Goal: Task Accomplishment & Management: Manage account settings

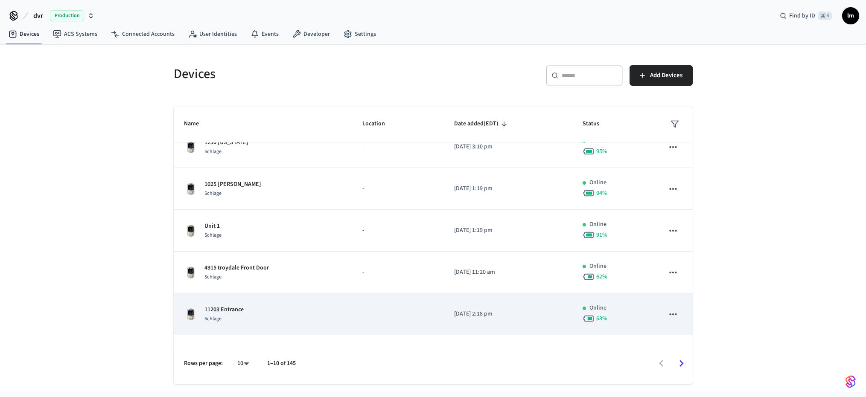
scroll to position [215, 0]
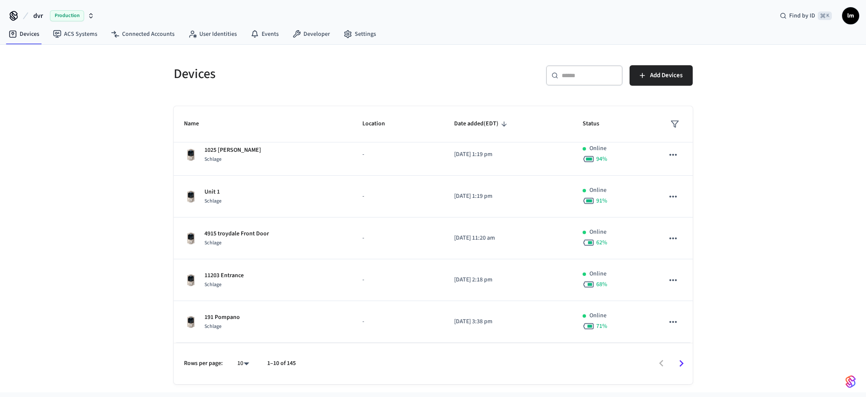
click at [681, 363] on icon "Go to next page" at bounding box center [681, 364] width 4 height 7
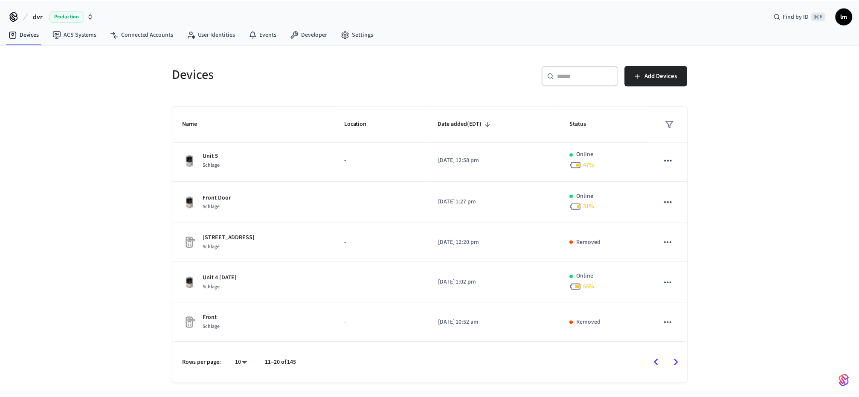
scroll to position [212, 0]
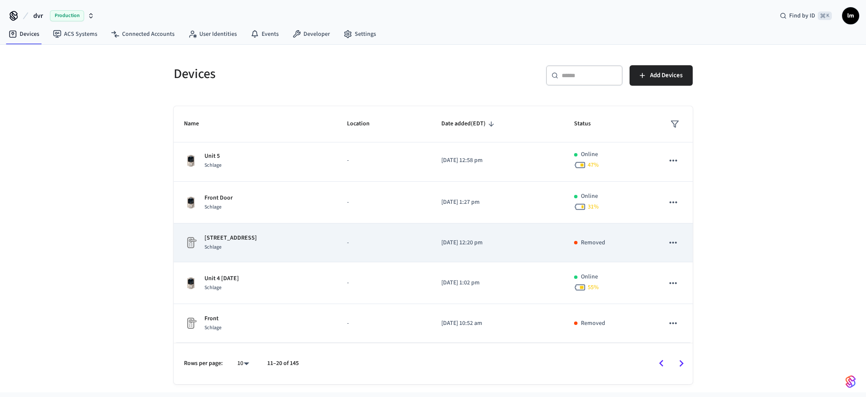
click at [667, 242] on icon "sticky table" at bounding box center [672, 242] width 11 height 11
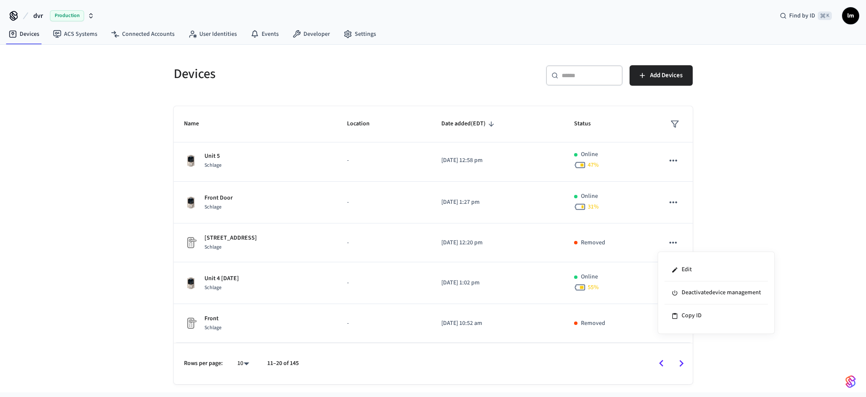
click at [722, 231] on div at bounding box center [433, 198] width 866 height 397
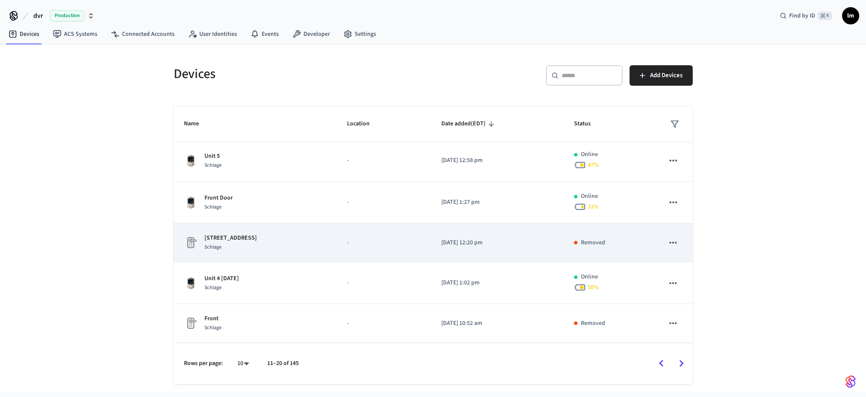
click at [581, 242] on p "Removed" at bounding box center [593, 242] width 24 height 9
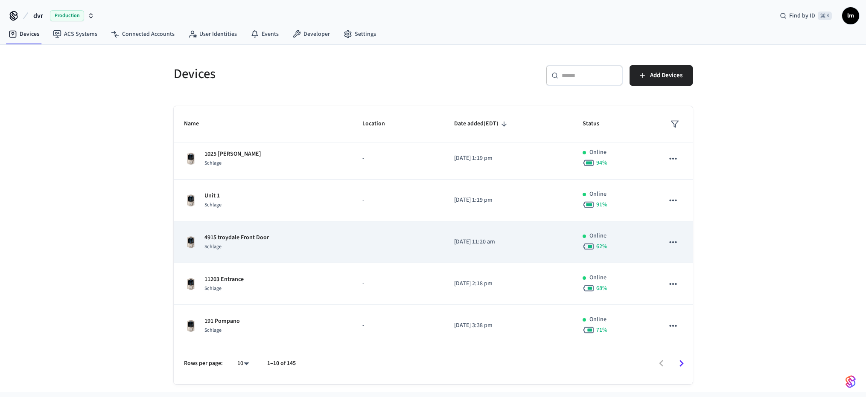
scroll to position [215, 0]
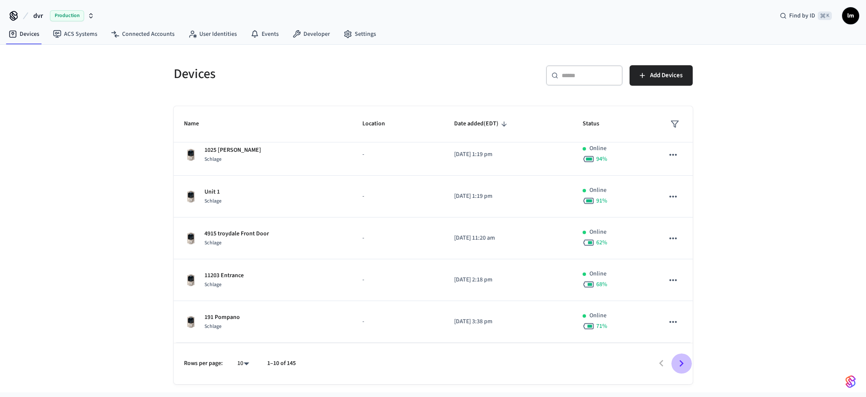
click at [683, 362] on icon "Go to next page" at bounding box center [681, 363] width 13 height 13
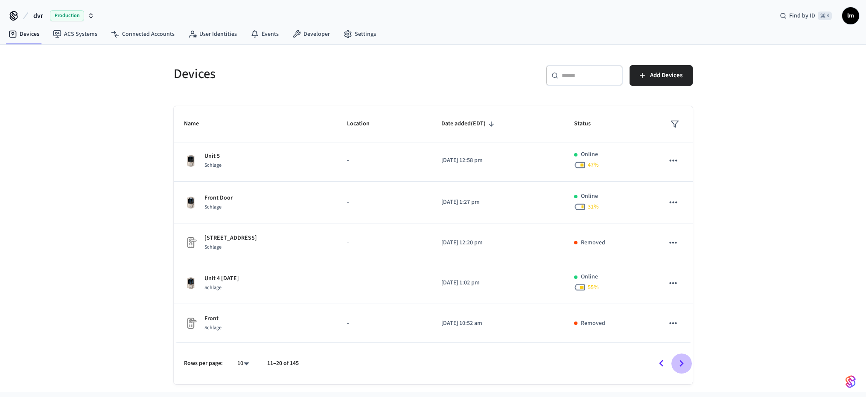
click at [683, 362] on icon "Go to next page" at bounding box center [681, 363] width 13 height 13
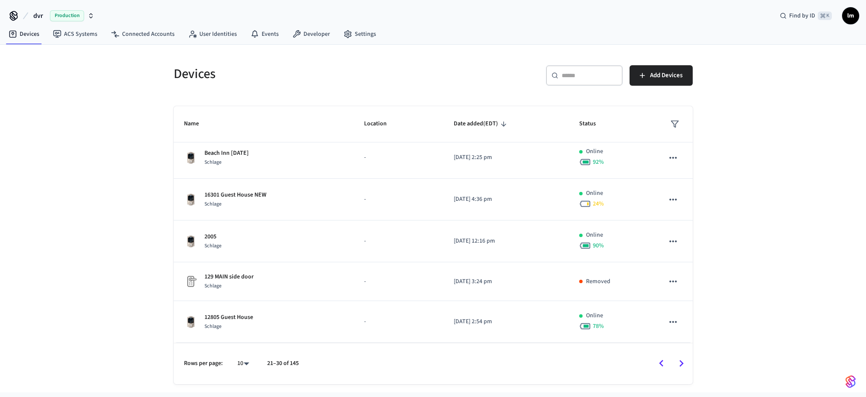
click at [683, 362] on icon "Go to next page" at bounding box center [681, 363] width 13 height 13
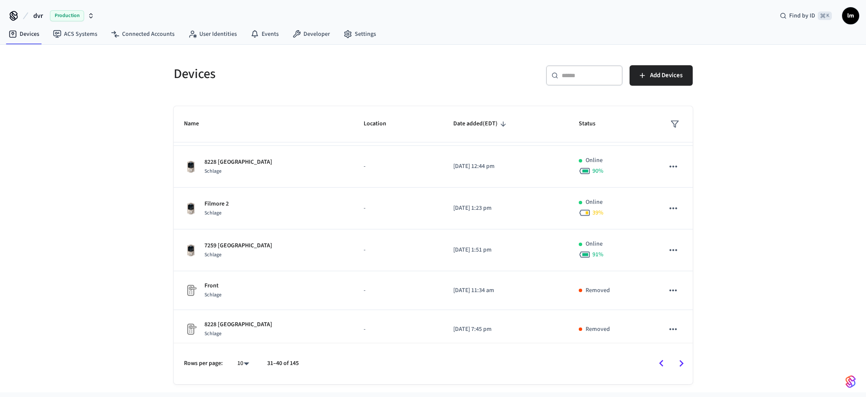
scroll to position [212, 0]
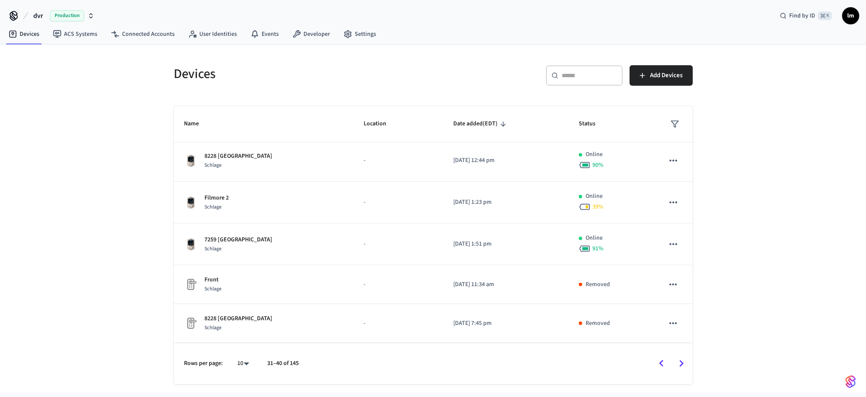
click at [681, 364] on icon "Go to next page" at bounding box center [681, 364] width 4 height 7
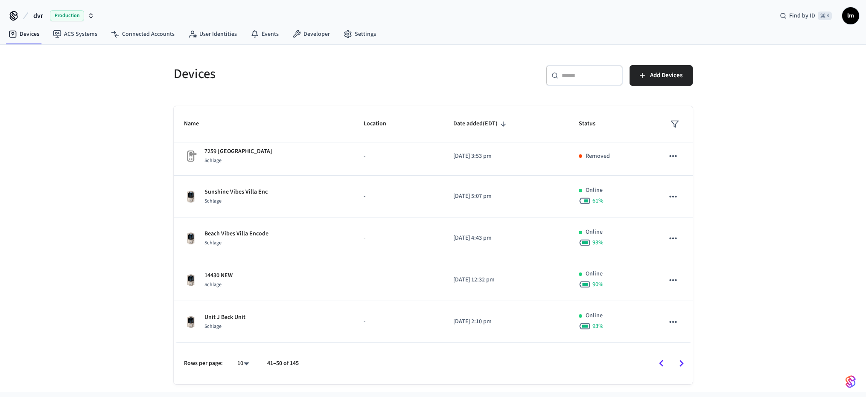
click at [683, 363] on icon "Go to next page" at bounding box center [681, 364] width 4 height 7
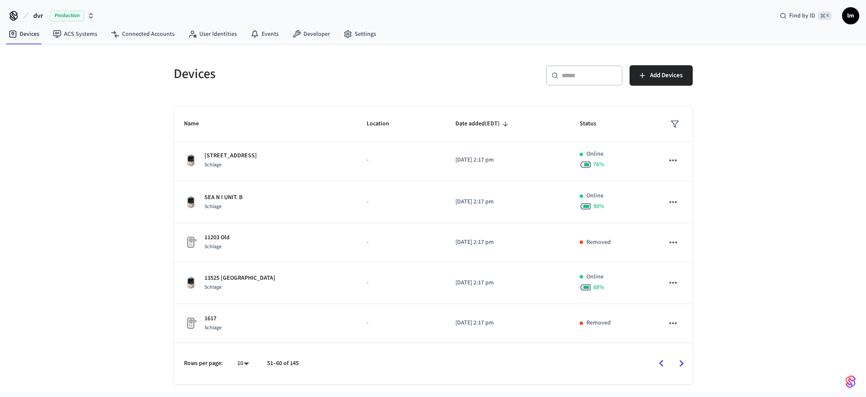
scroll to position [200, 0]
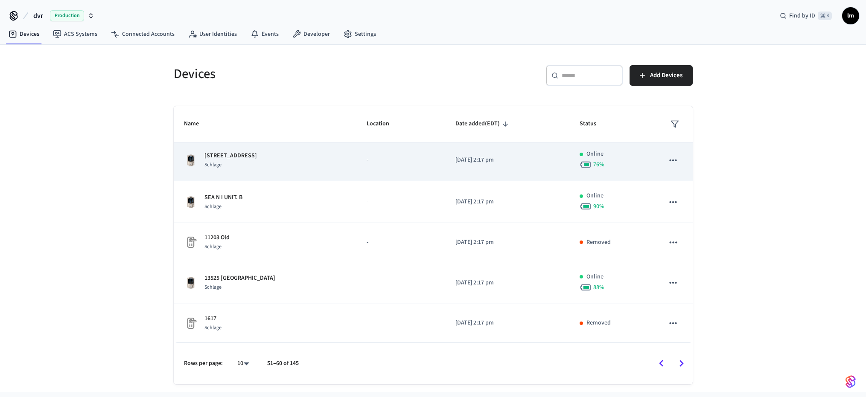
click at [670, 159] on icon "sticky table" at bounding box center [672, 160] width 11 height 11
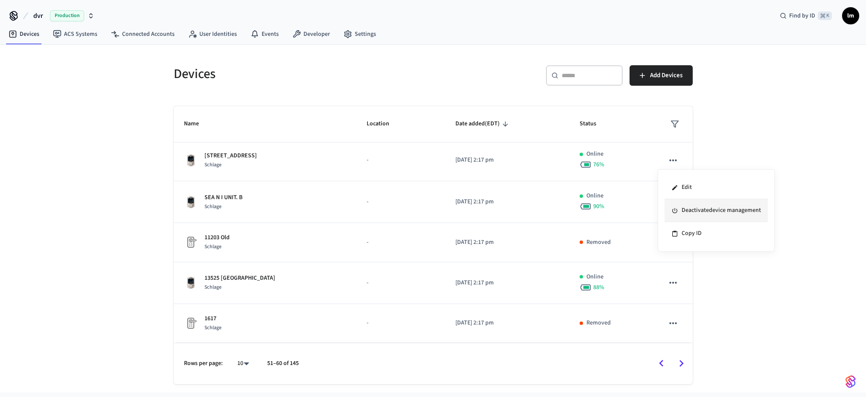
click at [679, 209] on li "Deactivate device management" at bounding box center [715, 210] width 103 height 23
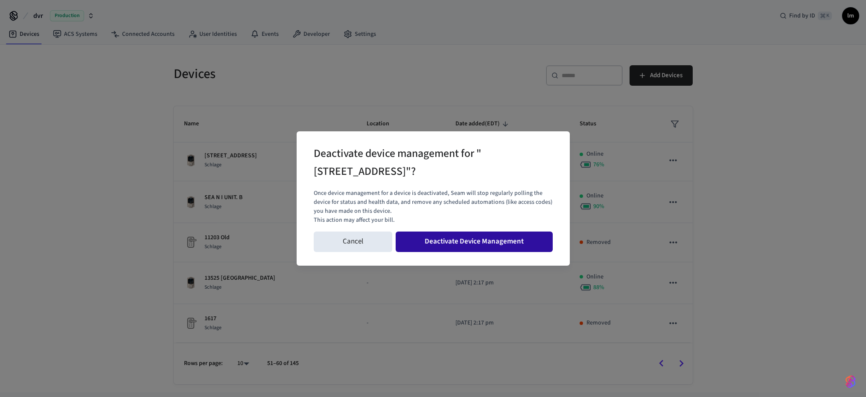
click at [475, 239] on button "Deactivate Device Management" at bounding box center [473, 242] width 157 height 20
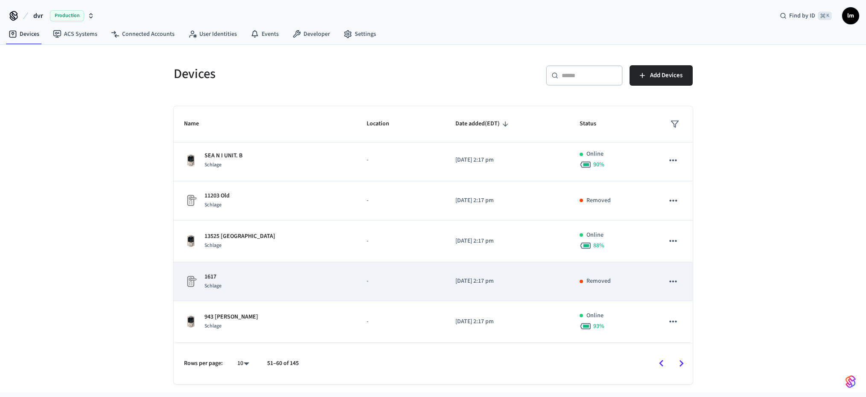
click at [667, 280] on icon "sticky table" at bounding box center [672, 281] width 11 height 11
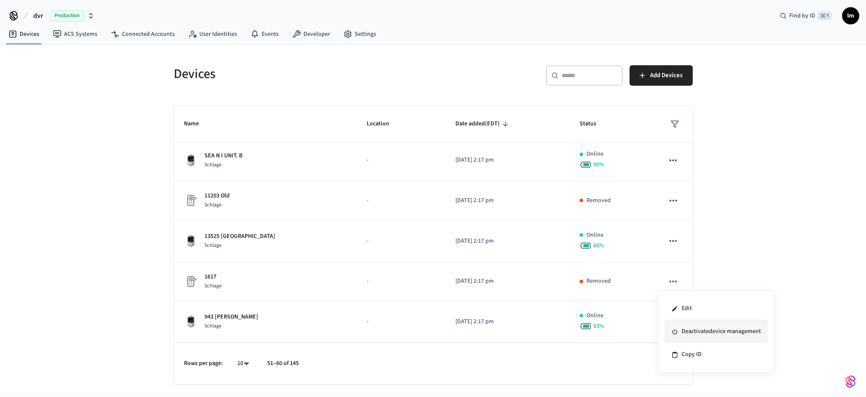
click at [693, 330] on li "Deactivate device management" at bounding box center [715, 331] width 103 height 23
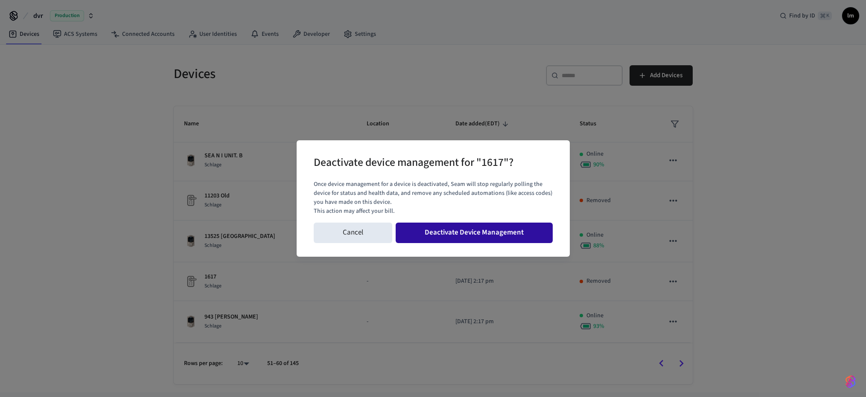
click at [501, 233] on button "Deactivate Device Management" at bounding box center [473, 233] width 157 height 20
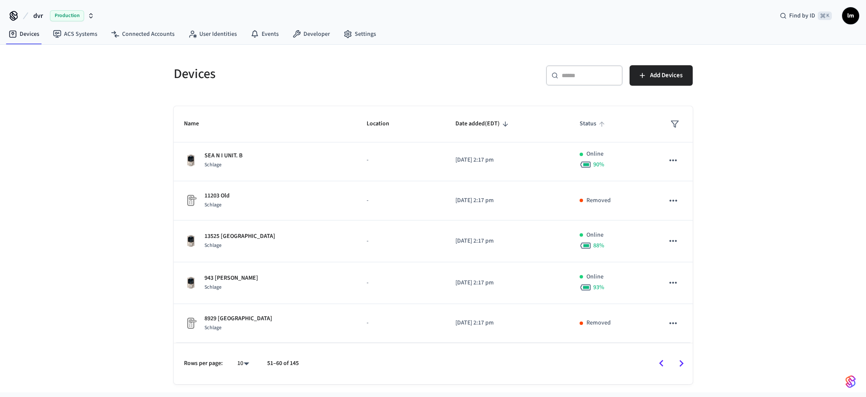
click at [588, 122] on span "Status" at bounding box center [593, 123] width 28 height 13
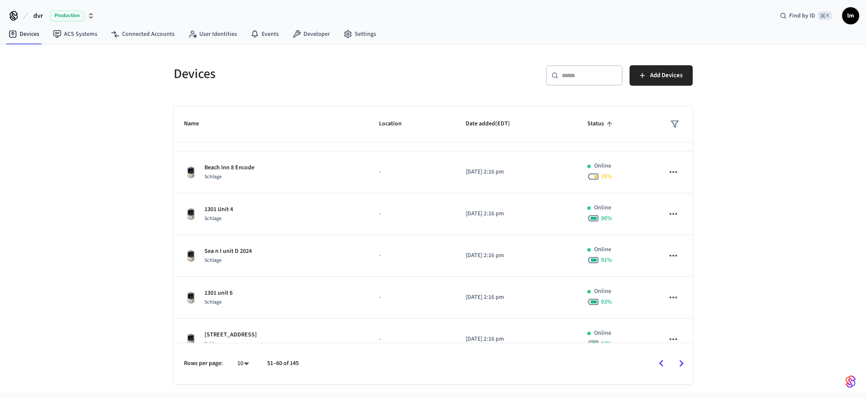
click at [588, 122] on span "Status" at bounding box center [601, 123] width 28 height 13
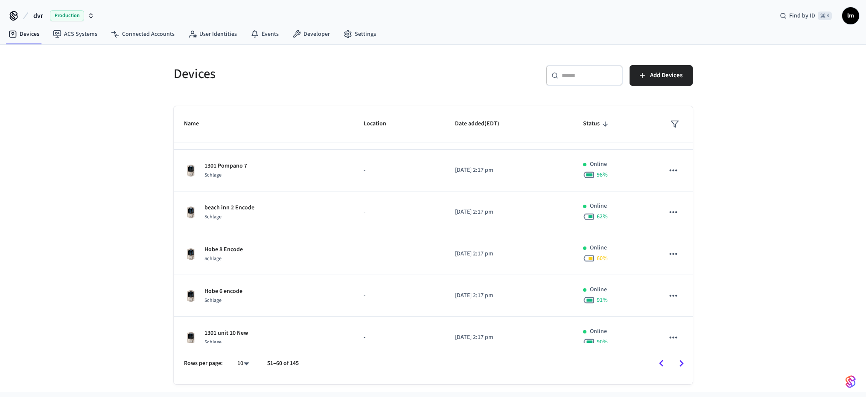
scroll to position [0, 0]
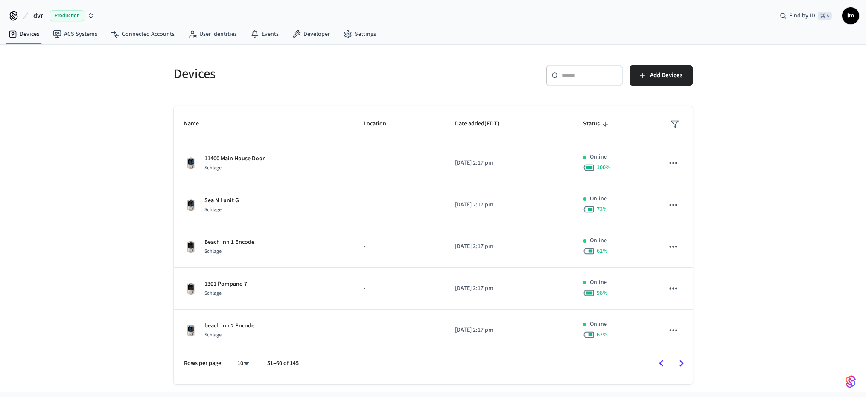
click at [601, 127] on icon "sticky table" at bounding box center [605, 124] width 8 height 8
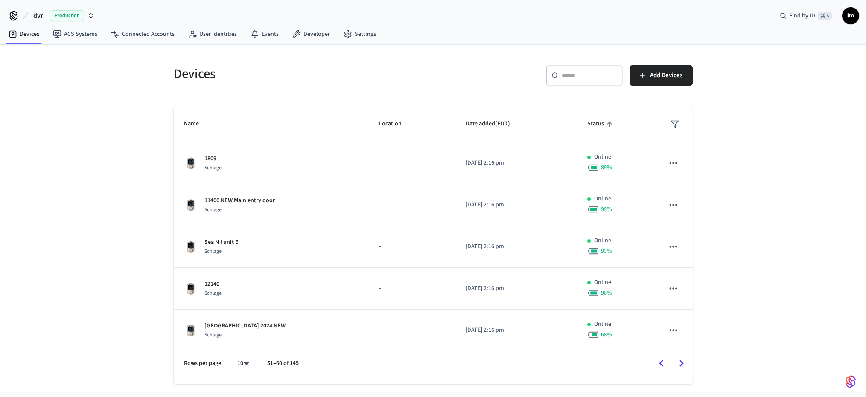
click at [594, 123] on span "Status" at bounding box center [601, 123] width 28 height 13
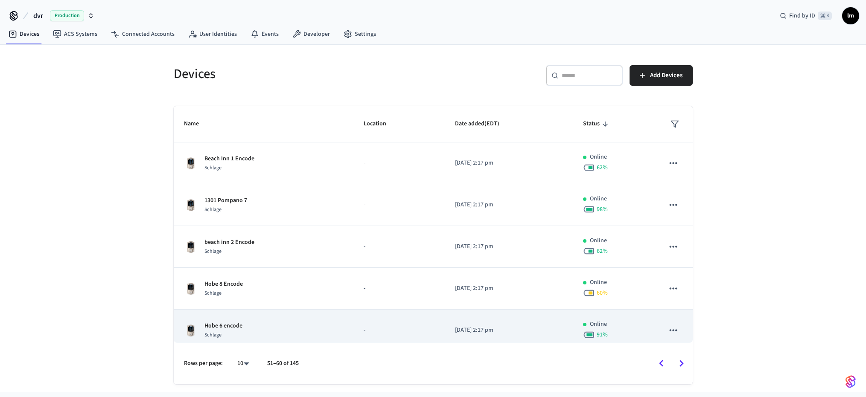
scroll to position [218, 0]
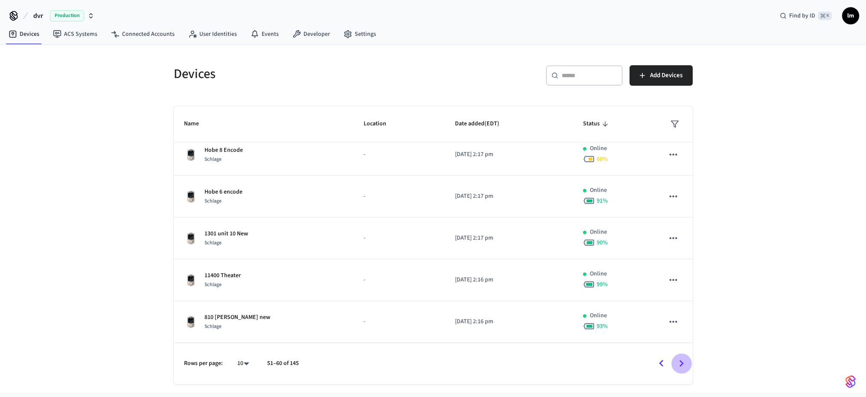
click at [681, 363] on icon "Go to next page" at bounding box center [681, 363] width 13 height 13
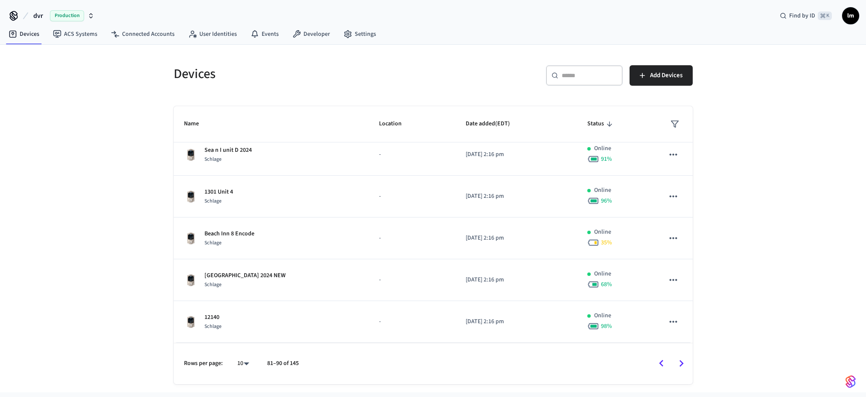
click at [681, 363] on icon "Go to next page" at bounding box center [681, 363] width 13 height 13
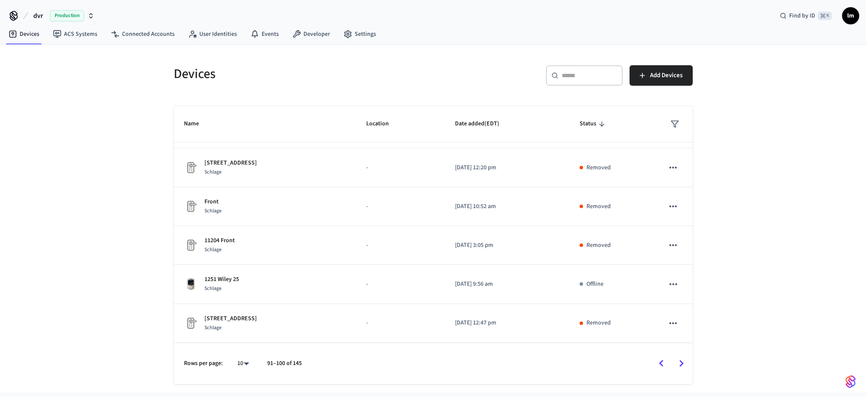
click at [681, 363] on icon "Go to next page" at bounding box center [681, 363] width 13 height 13
click at [660, 363] on icon "Go to previous page" at bounding box center [660, 363] width 13 height 13
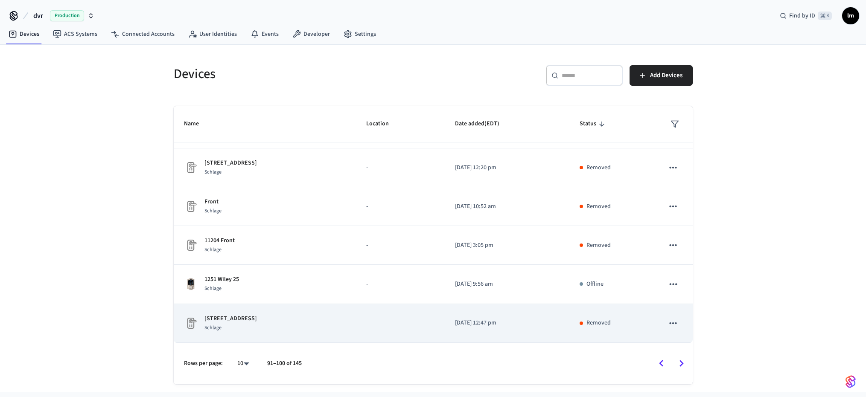
click at [669, 323] on icon "sticky table" at bounding box center [672, 323] width 7 height 2
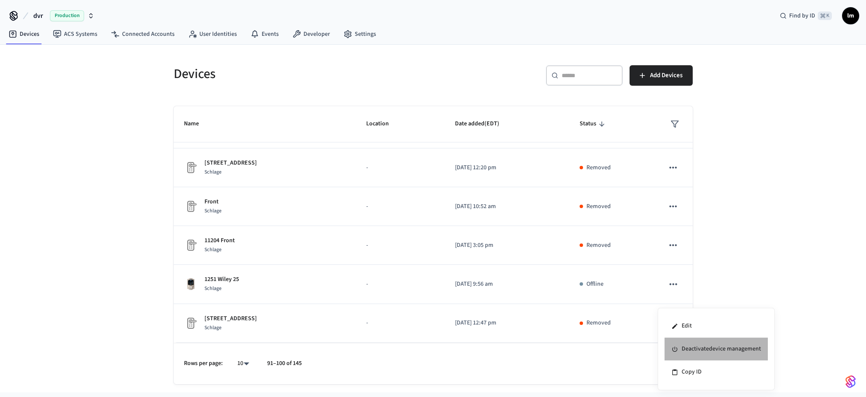
click at [693, 349] on li "Deactivate device management" at bounding box center [715, 349] width 103 height 23
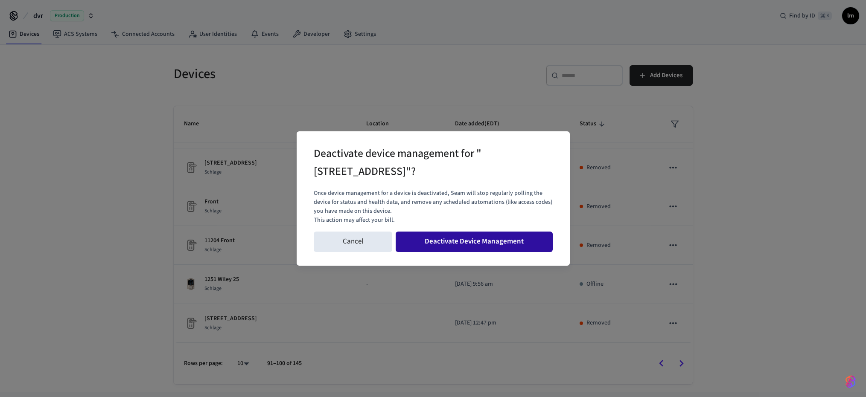
click at [503, 242] on button "Deactivate Device Management" at bounding box center [473, 242] width 157 height 20
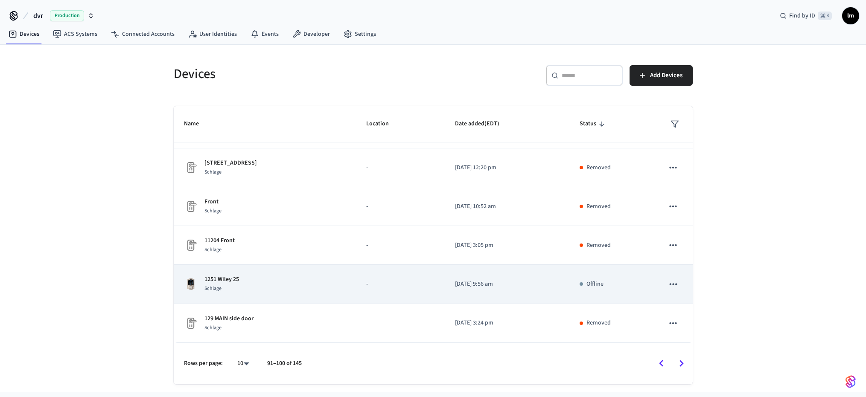
click at [667, 285] on icon "sticky table" at bounding box center [672, 284] width 11 height 11
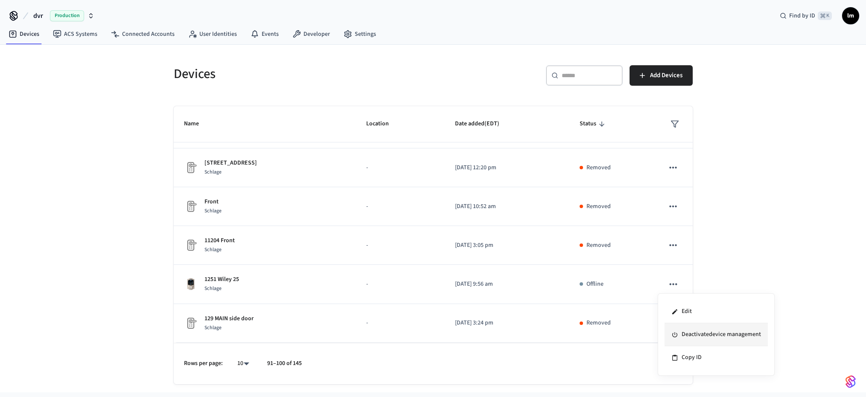
click at [687, 333] on li "Deactivate device management" at bounding box center [715, 334] width 103 height 23
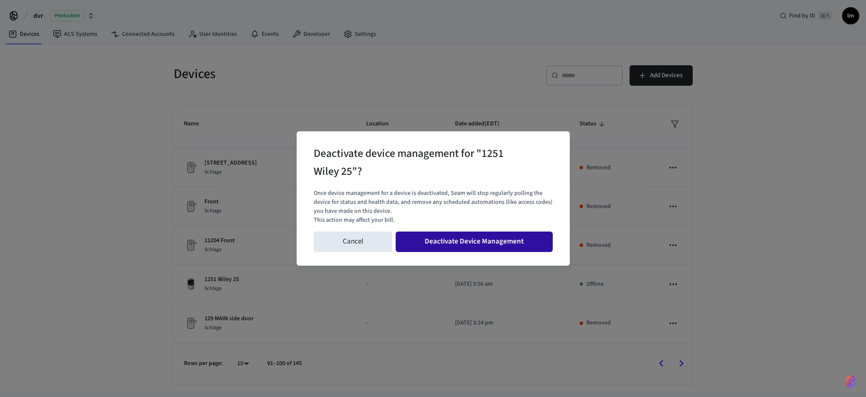
click at [504, 243] on button "Deactivate Device Management" at bounding box center [473, 242] width 157 height 20
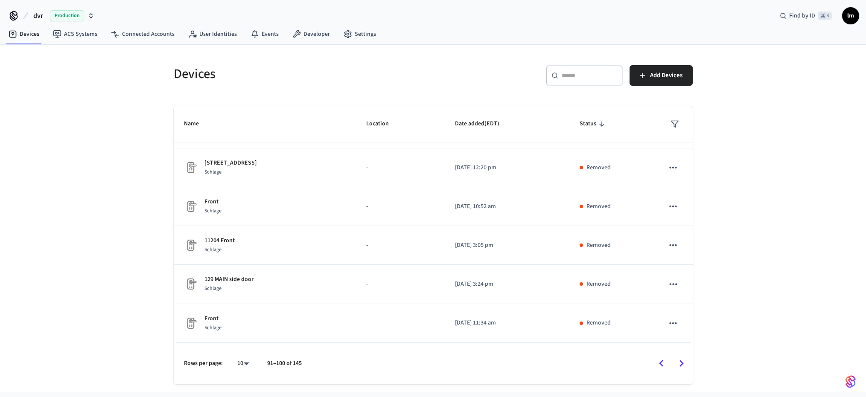
click at [682, 363] on icon "Go to next page" at bounding box center [681, 364] width 4 height 7
click at [355, 33] on link "Settings" at bounding box center [360, 33] width 46 height 15
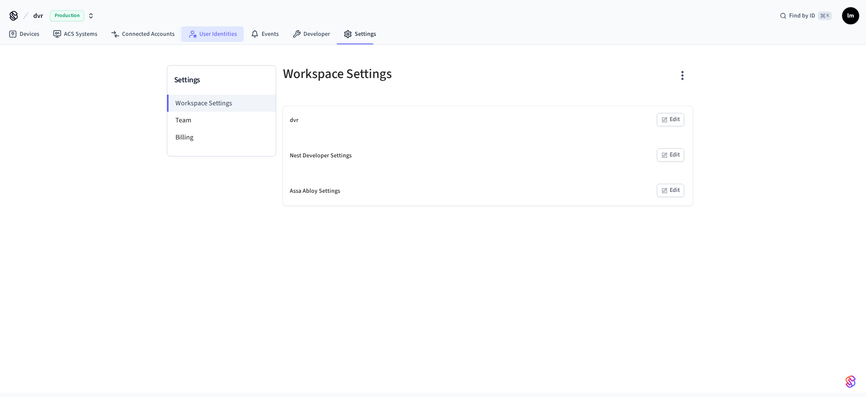
click at [207, 34] on link "User Identities" at bounding box center [212, 33] width 62 height 15
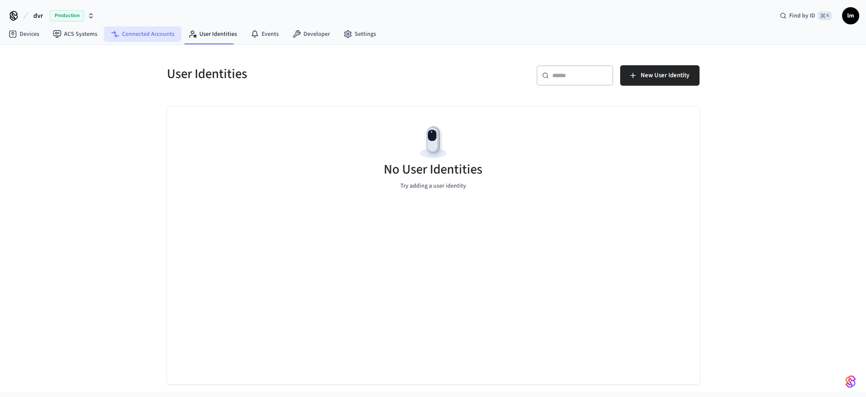
click at [136, 35] on link "Connected Accounts" at bounding box center [142, 33] width 77 height 15
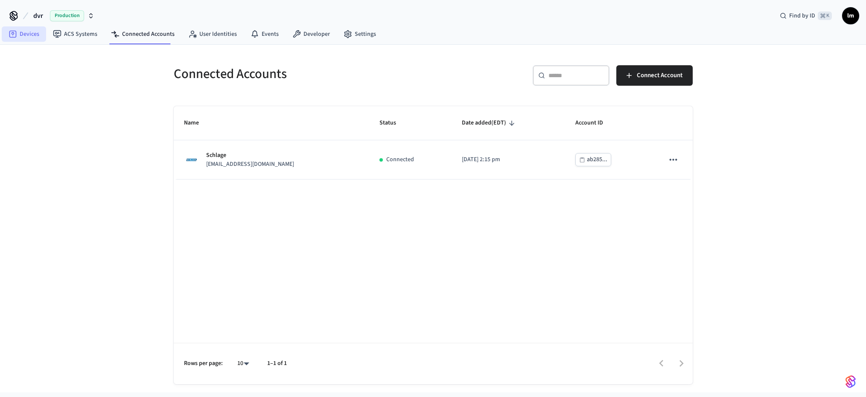
click at [30, 35] on link "Devices" at bounding box center [24, 33] width 44 height 15
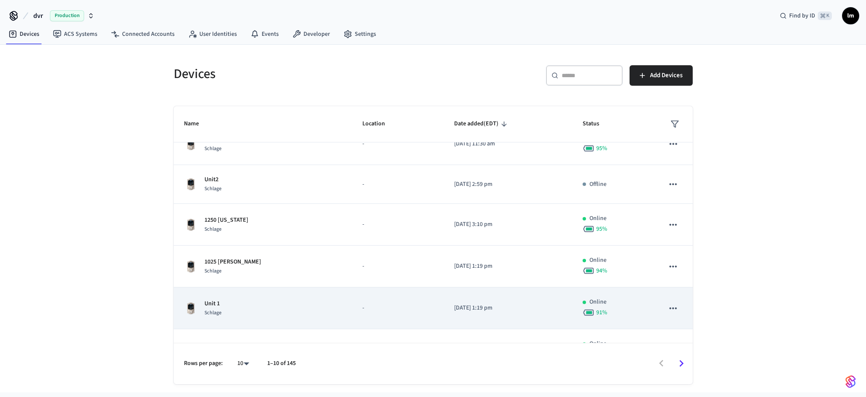
scroll to position [215, 0]
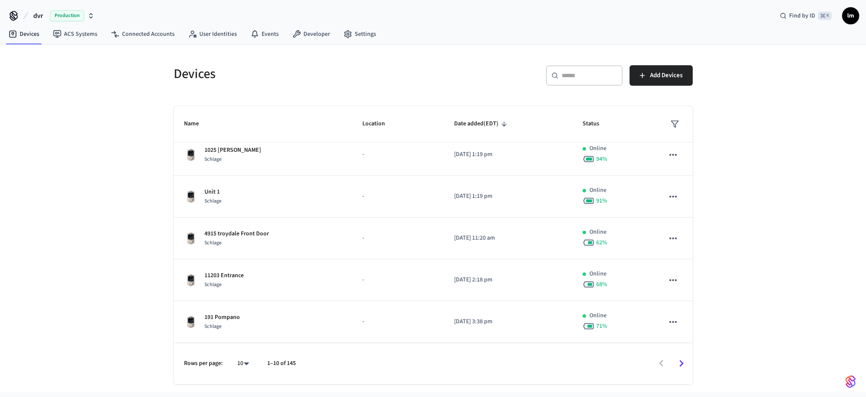
click at [289, 364] on p "1–10 of 145" at bounding box center [281, 363] width 29 height 9
click at [241, 362] on body "dvr Production Find by ID ⌘ K lm Devices ACS Systems Connected Accounts User Id…" at bounding box center [433, 196] width 866 height 393
click at [239, 368] on li "All" at bounding box center [239, 372] width 23 height 23
click at [586, 126] on span "Status" at bounding box center [596, 123] width 28 height 13
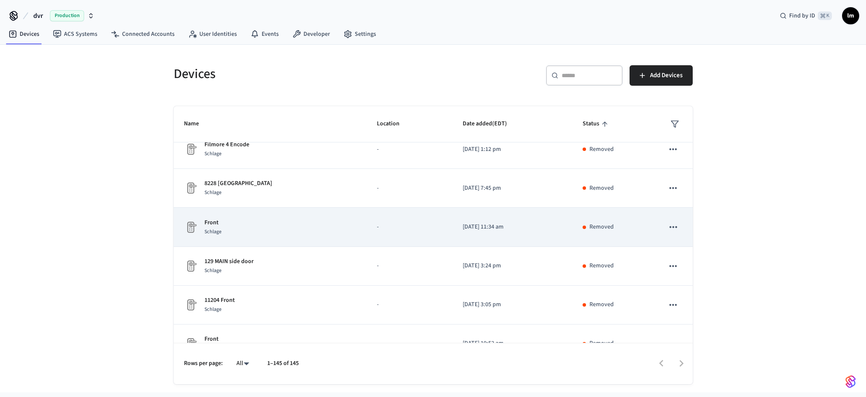
scroll to position [1528, 0]
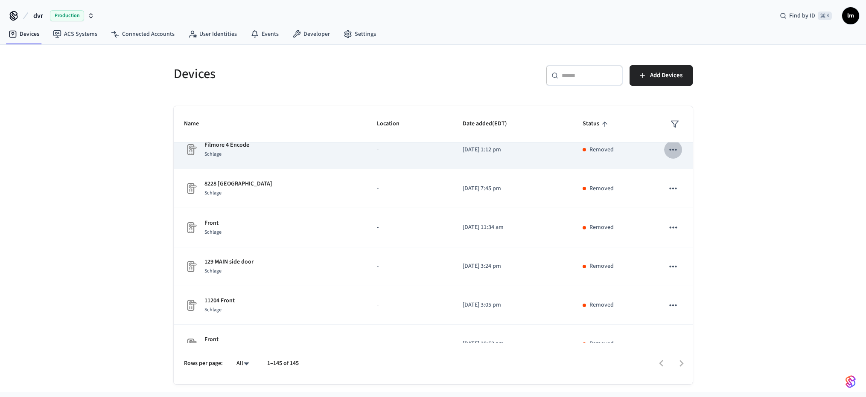
click at [668, 150] on icon "sticky table" at bounding box center [672, 149] width 11 height 11
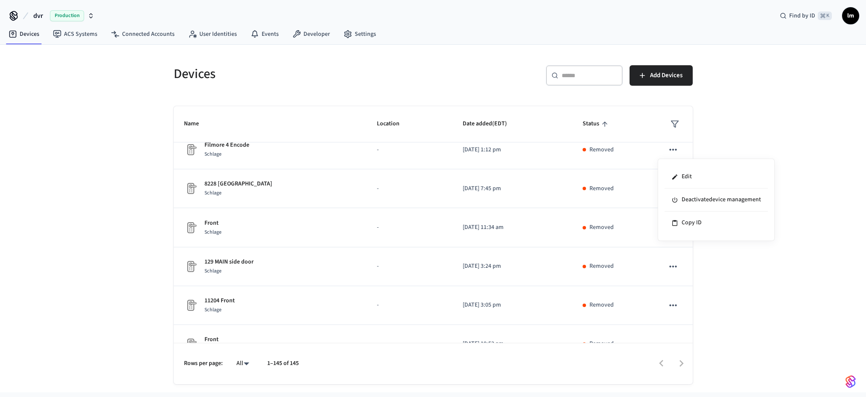
click at [636, 127] on div at bounding box center [433, 198] width 866 height 397
click at [670, 123] on icon "sticky table" at bounding box center [674, 124] width 9 height 9
click at [680, 196] on li "Unmanaged" at bounding box center [689, 196] width 45 height 23
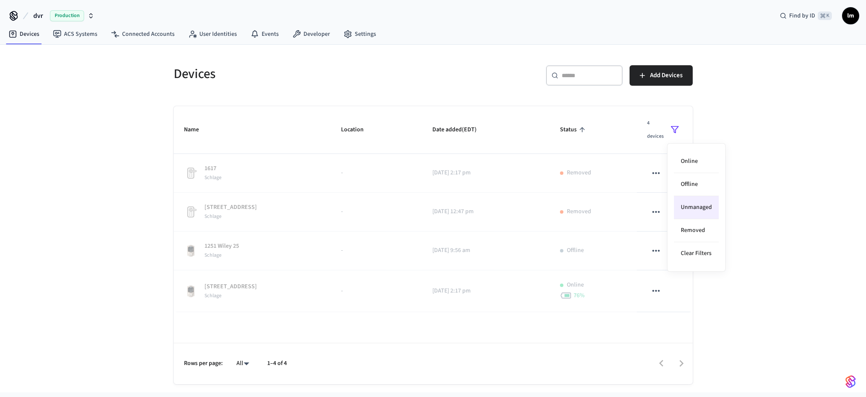
click at [599, 113] on div at bounding box center [433, 198] width 866 height 397
click at [672, 130] on icon "sticky table" at bounding box center [674, 129] width 9 height 9
click at [683, 183] on li "Offline" at bounding box center [696, 184] width 45 height 23
click at [689, 207] on li "Unmanaged" at bounding box center [696, 207] width 45 height 23
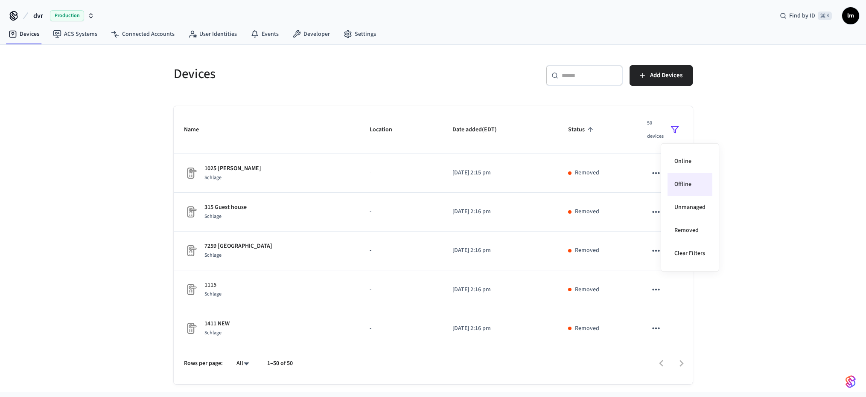
click at [514, 209] on div at bounding box center [433, 198] width 866 height 397
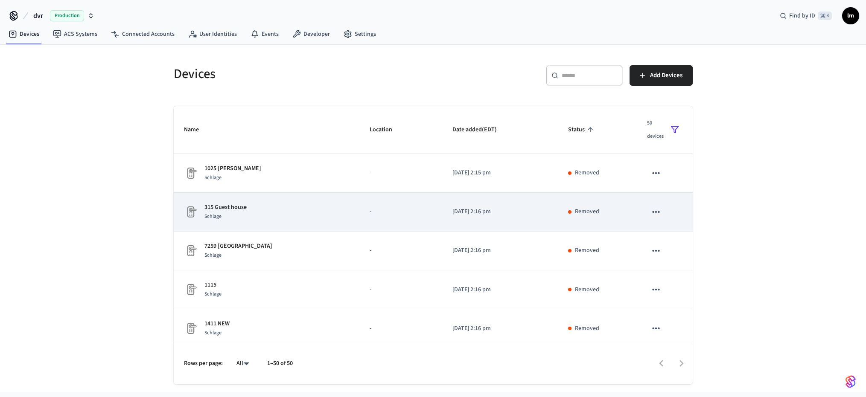
click at [650, 210] on icon "sticky table" at bounding box center [655, 211] width 11 height 11
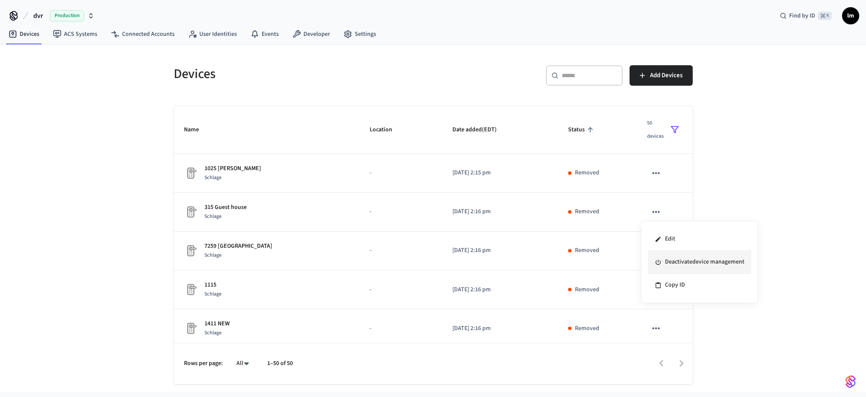
click at [675, 261] on li "Deactivate device management" at bounding box center [699, 262] width 103 height 23
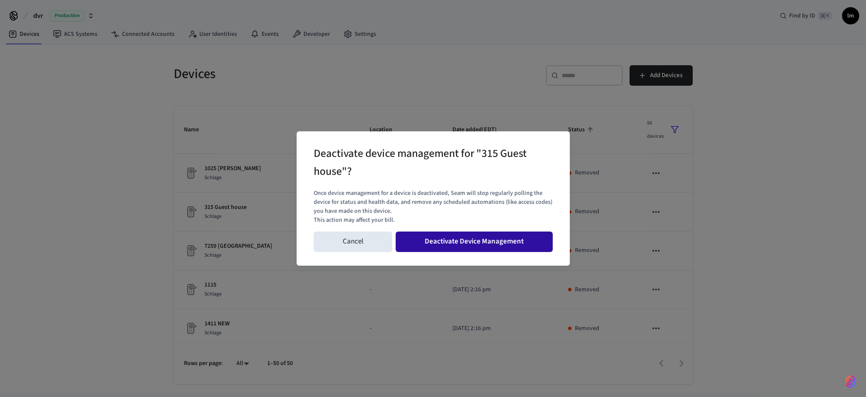
click at [491, 238] on button "Deactivate Device Management" at bounding box center [473, 242] width 157 height 20
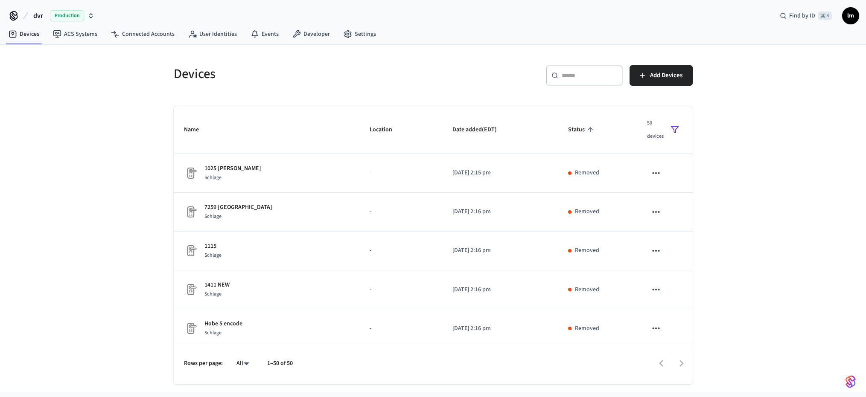
click at [252, 362] on body "dvr Production Find by ID ⌘ K lm Devices ACS Systems Connected Accounts User Id…" at bounding box center [433, 196] width 866 height 393
click at [245, 351] on li "100" at bounding box center [239, 349] width 23 height 23
type input "***"
click at [352, 370] on div at bounding box center [497, 364] width 388 height 20
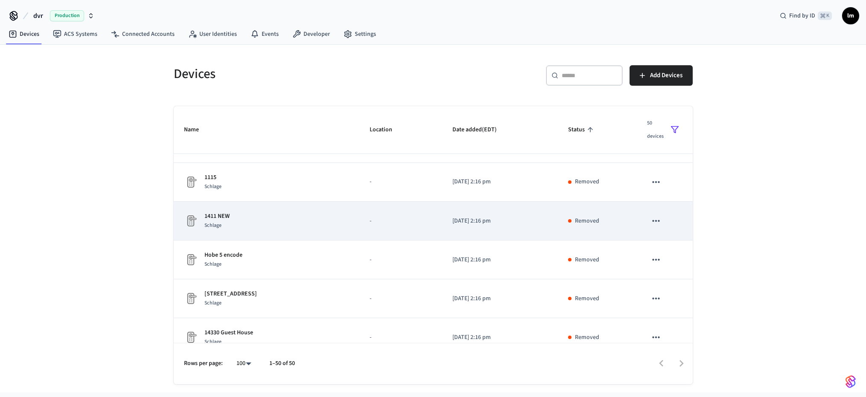
scroll to position [79, 0]
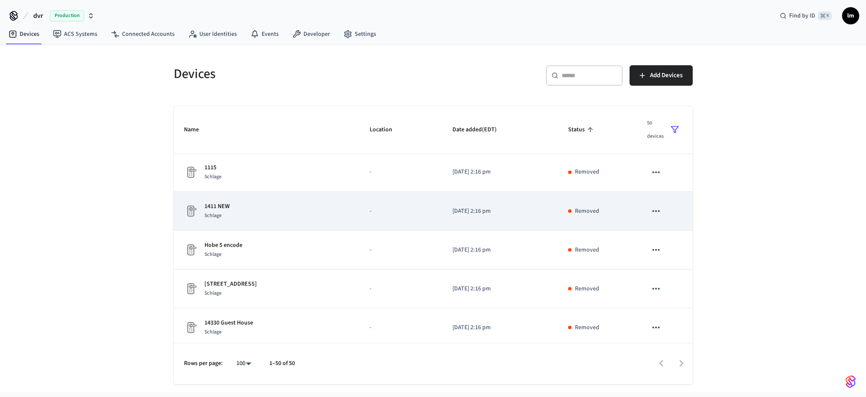
click at [652, 211] on icon "sticky table" at bounding box center [655, 211] width 7 height 2
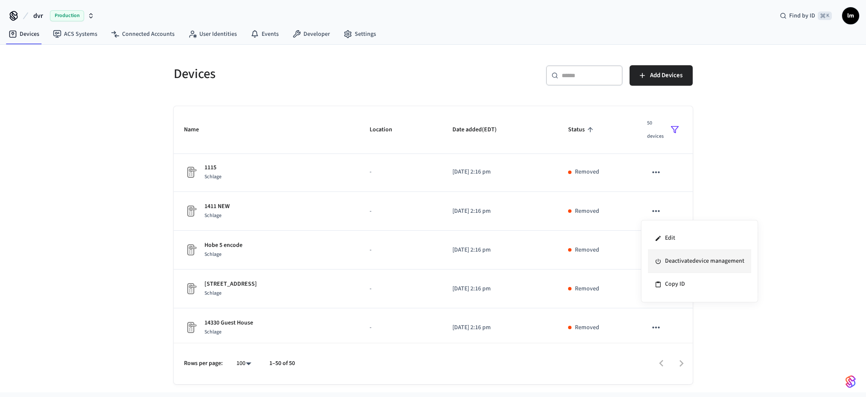
click at [675, 259] on li "Deactivate device management" at bounding box center [699, 261] width 103 height 23
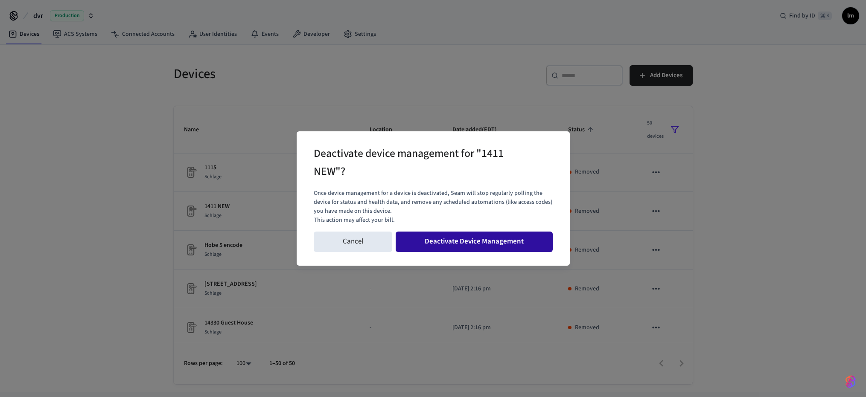
click at [518, 241] on button "Deactivate Device Management" at bounding box center [473, 242] width 157 height 20
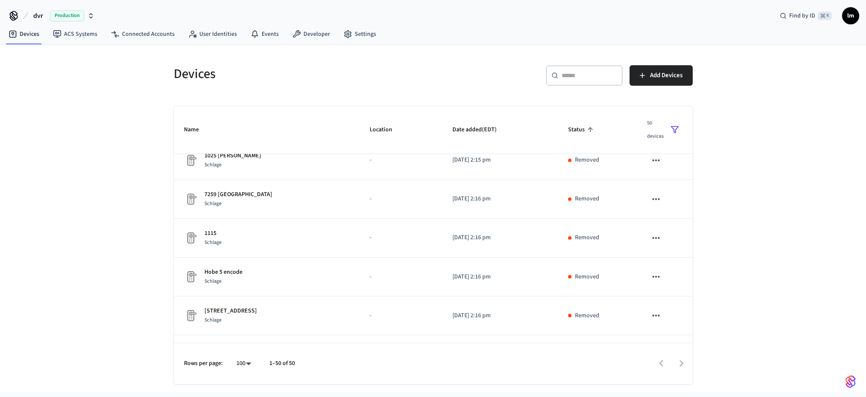
scroll to position [0, 0]
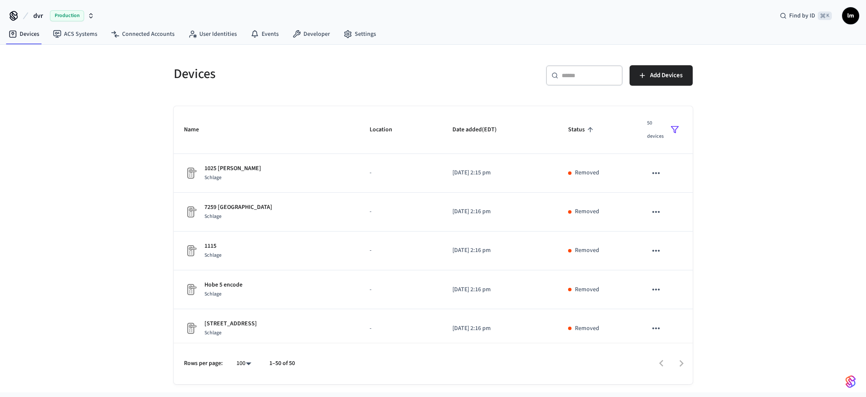
click at [670, 127] on icon "sticky table" at bounding box center [674, 129] width 9 height 9
click at [678, 253] on li "Clear Filters" at bounding box center [689, 253] width 45 height 23
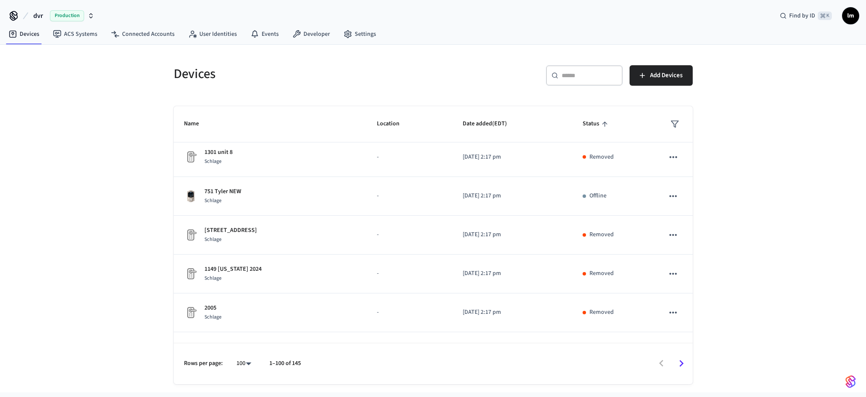
scroll to position [700, 0]
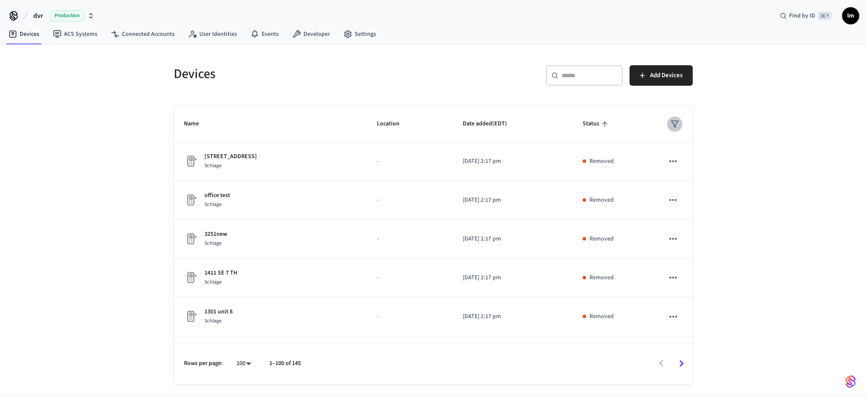
click at [670, 125] on icon "sticky table" at bounding box center [674, 124] width 9 height 9
click at [677, 153] on li "Online" at bounding box center [689, 150] width 45 height 23
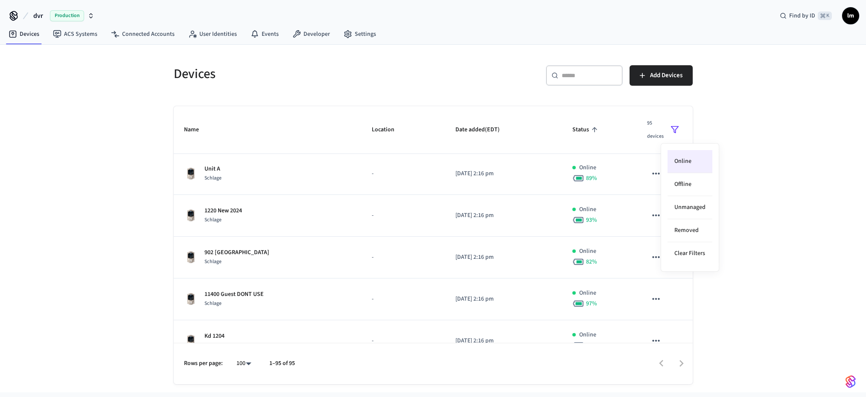
click at [355, 177] on div at bounding box center [433, 198] width 866 height 397
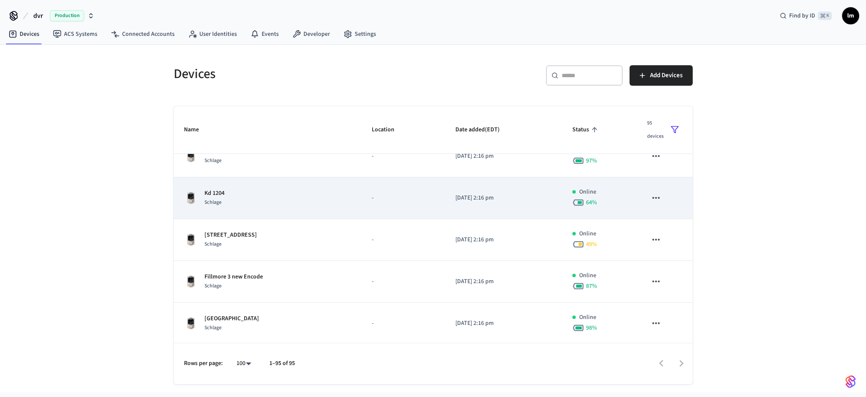
scroll to position [854, 0]
click at [650, 196] on icon "sticky table" at bounding box center [655, 198] width 11 height 11
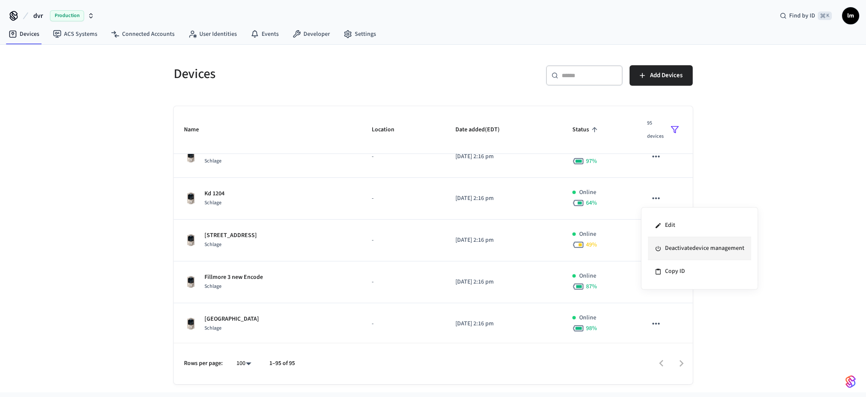
click at [689, 248] on li "Deactivate device management" at bounding box center [699, 248] width 103 height 23
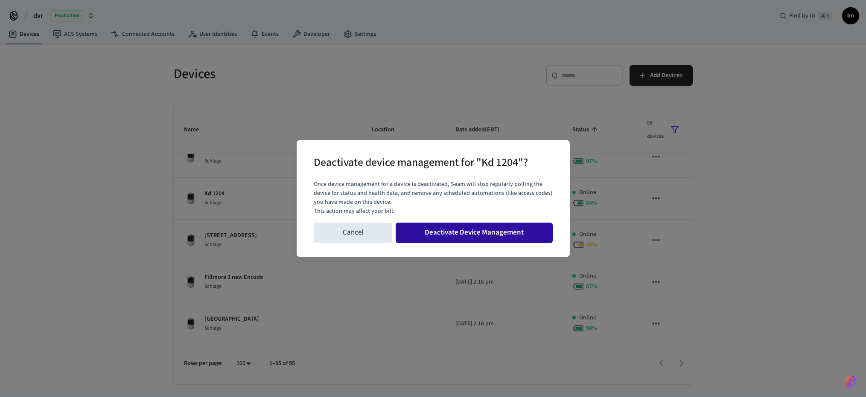
click at [513, 234] on button "Deactivate Device Management" at bounding box center [473, 233] width 157 height 20
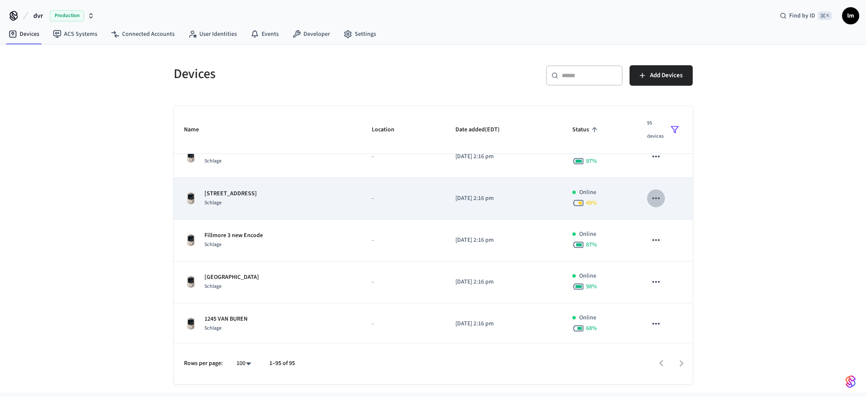
click at [650, 199] on icon "sticky table" at bounding box center [655, 198] width 11 height 11
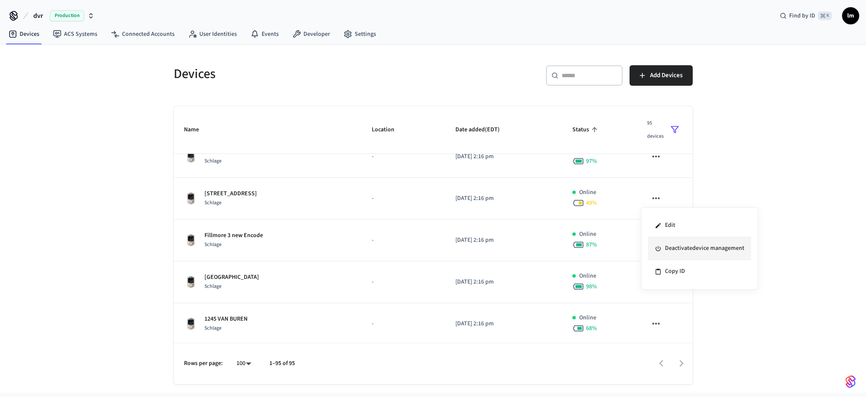
click at [672, 246] on li "Deactivate device management" at bounding box center [699, 248] width 103 height 23
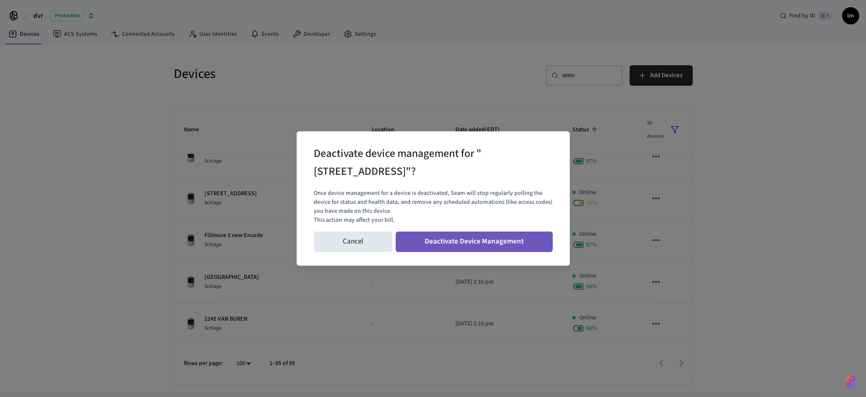
click at [482, 241] on button "Deactivate Device Management" at bounding box center [473, 242] width 157 height 20
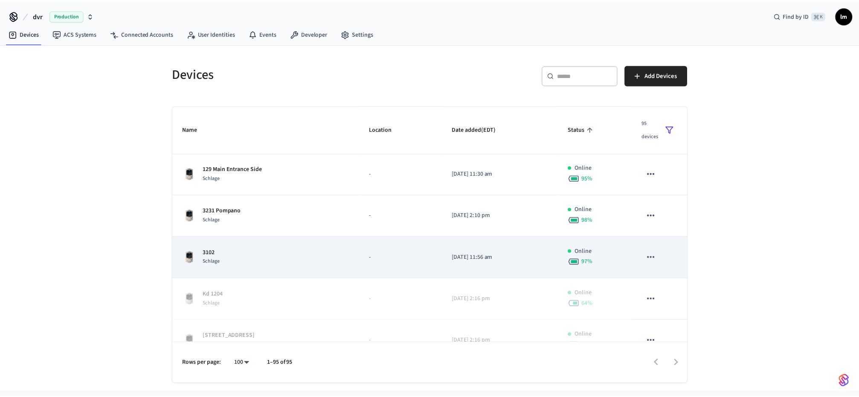
scroll to position [3723, 0]
click at [215, 252] on p "3102" at bounding box center [212, 251] width 17 height 9
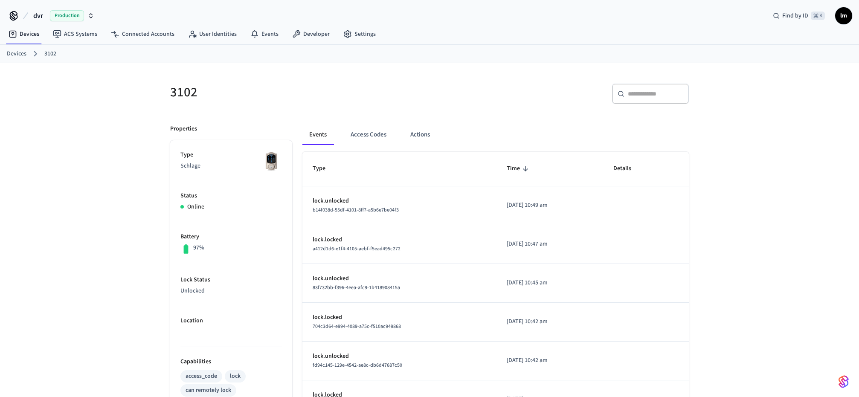
click at [16, 52] on link "Devices" at bounding box center [17, 53] width 20 height 9
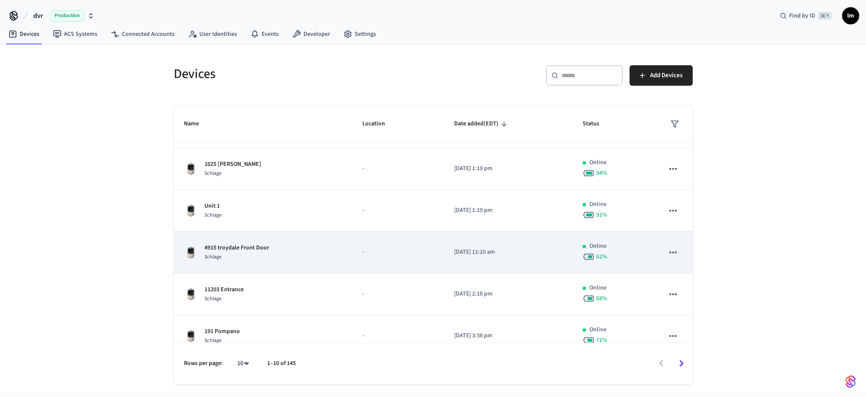
scroll to position [215, 0]
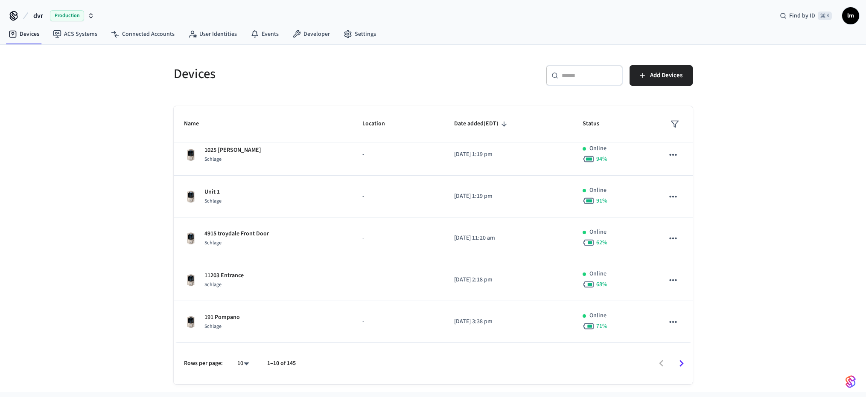
click at [680, 364] on icon "Go to next page" at bounding box center [681, 363] width 13 height 13
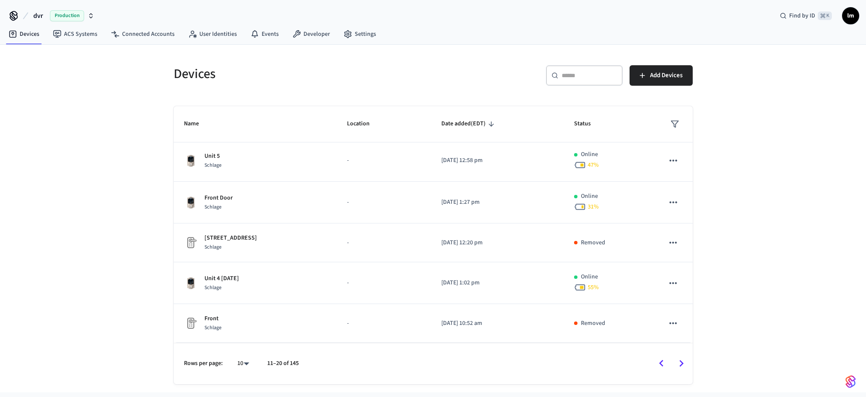
scroll to position [212, 0]
click at [684, 363] on icon "Go to next page" at bounding box center [681, 363] width 13 height 13
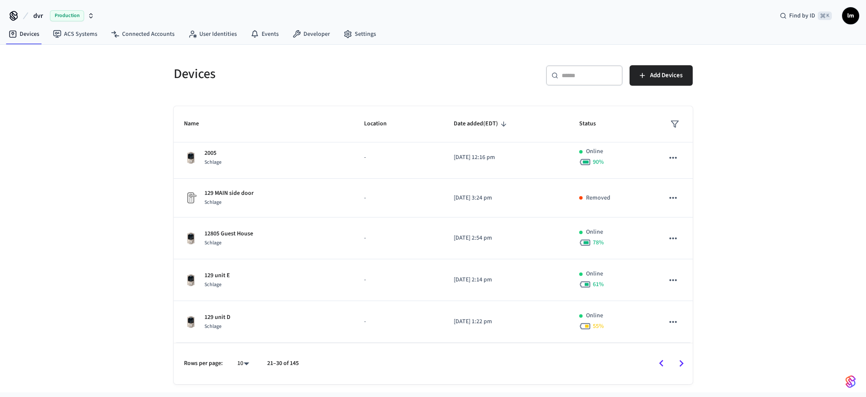
click at [679, 363] on icon "Go to next page" at bounding box center [681, 363] width 13 height 13
click at [245, 363] on body "dvr Production Find by ID ⌘ K lm Devices ACS Systems Connected Accounts User Id…" at bounding box center [433, 196] width 866 height 393
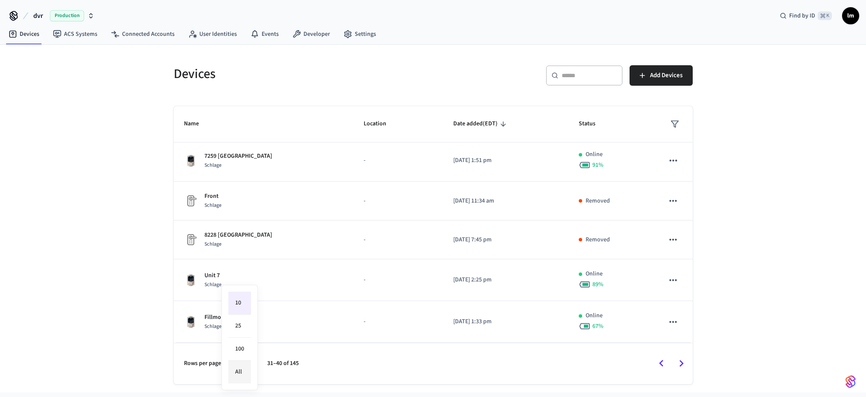
click at [239, 370] on li "All" at bounding box center [239, 372] width 23 height 23
type input "**"
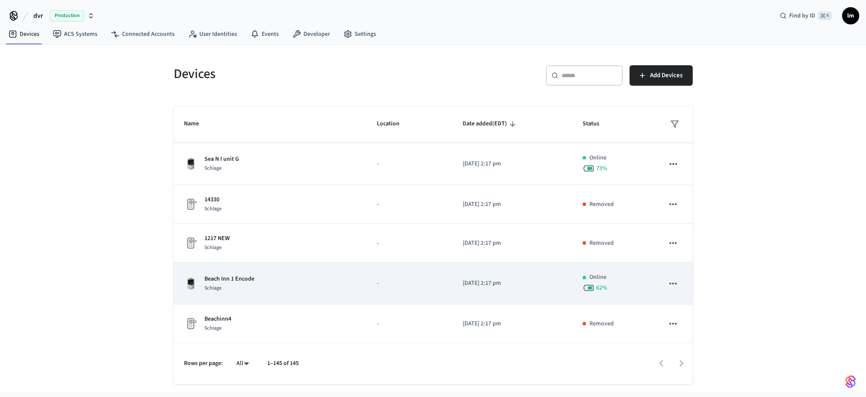
scroll to position [3210, 0]
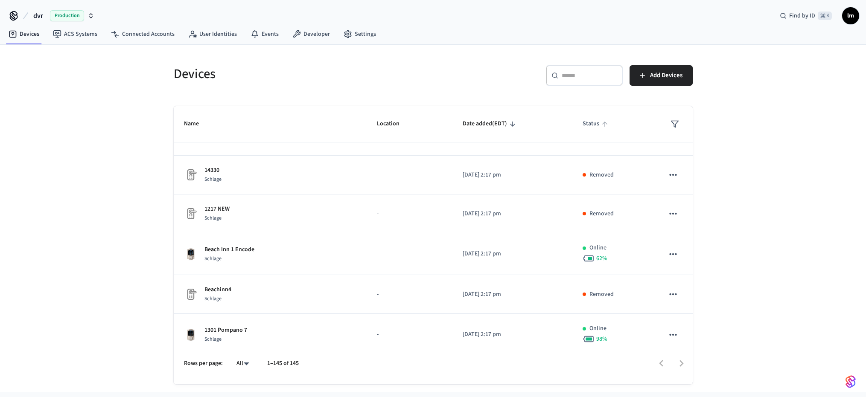
click at [590, 126] on span "Status" at bounding box center [596, 123] width 28 height 13
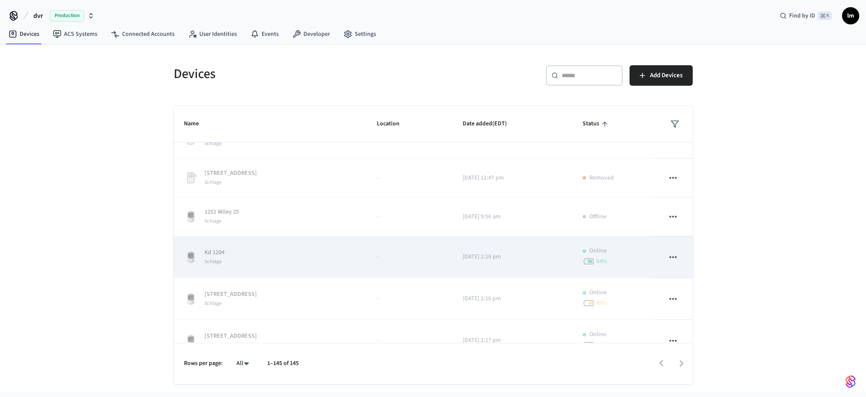
scroll to position [5715, 0]
